Goal: Transaction & Acquisition: Purchase product/service

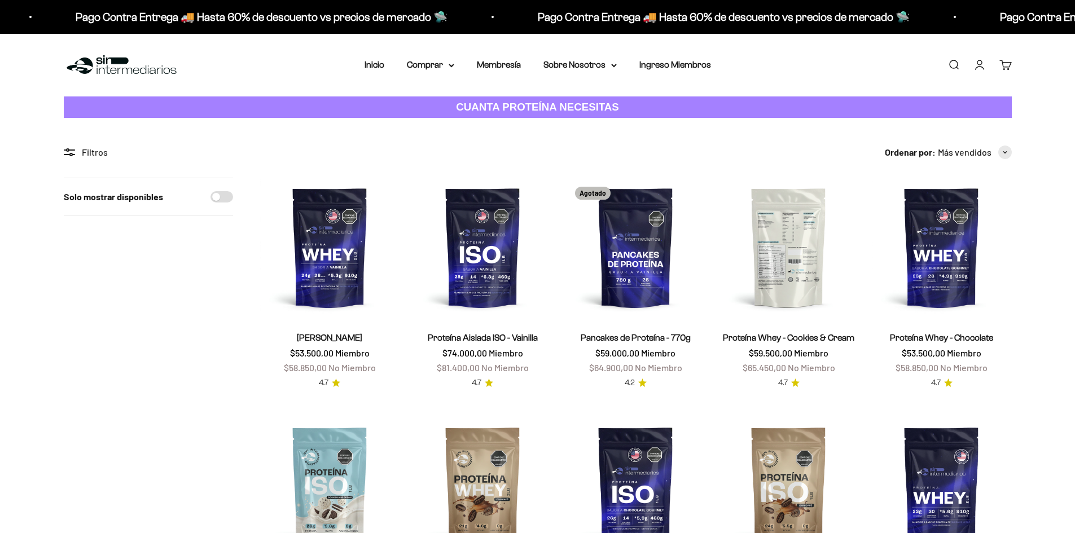
click at [823, 273] on img at bounding box center [788, 247] width 139 height 139
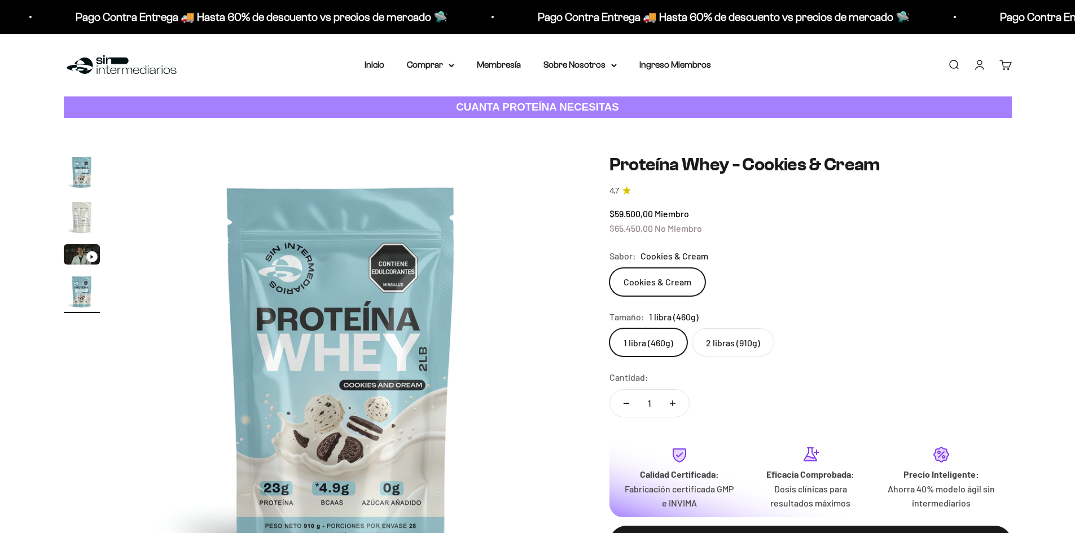
scroll to position [0, 1326]
click at [731, 334] on label "2 libras (910g)" at bounding box center [733, 342] width 82 height 28
click at [609, 328] on input "2 libras (910g)" at bounding box center [609, 328] width 1 height 1
